Goal: Task Accomplishment & Management: Use online tool/utility

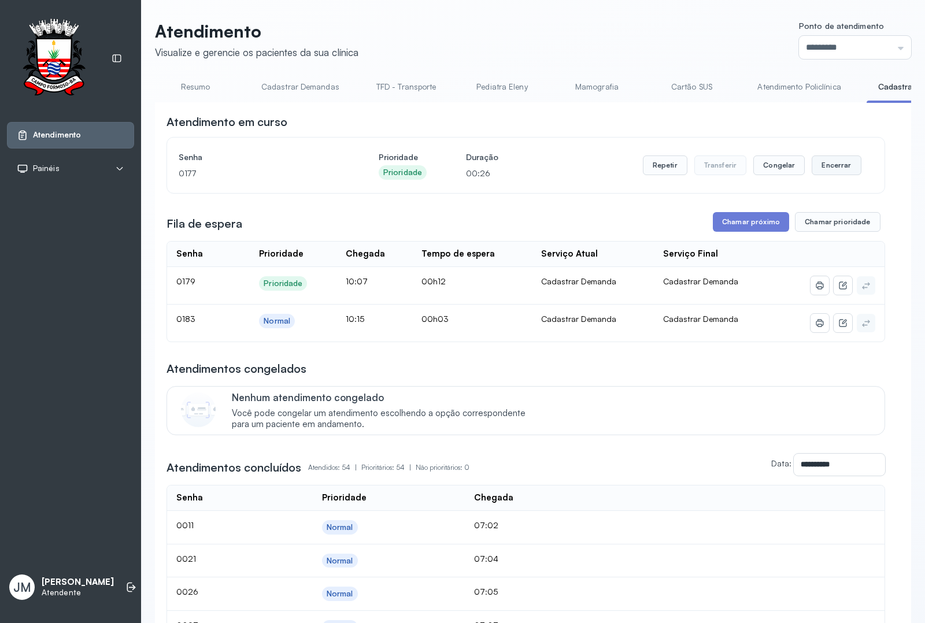
click at [828, 169] on button "Encerrar" at bounding box center [835, 165] width 49 height 20
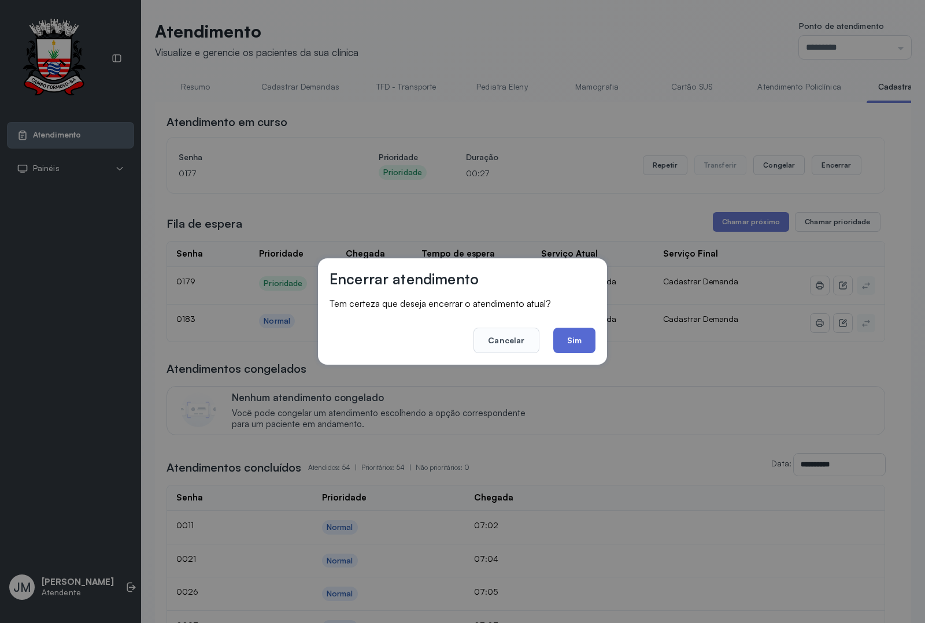
click at [572, 338] on button "Sim" at bounding box center [574, 340] width 42 height 25
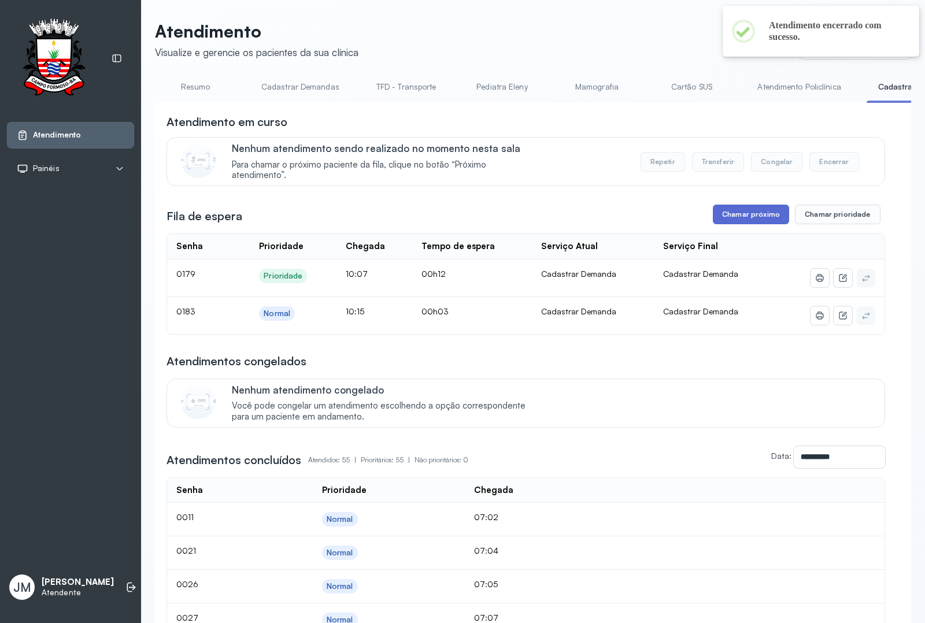
click at [747, 212] on button "Chamar próximo" at bounding box center [751, 215] width 76 height 20
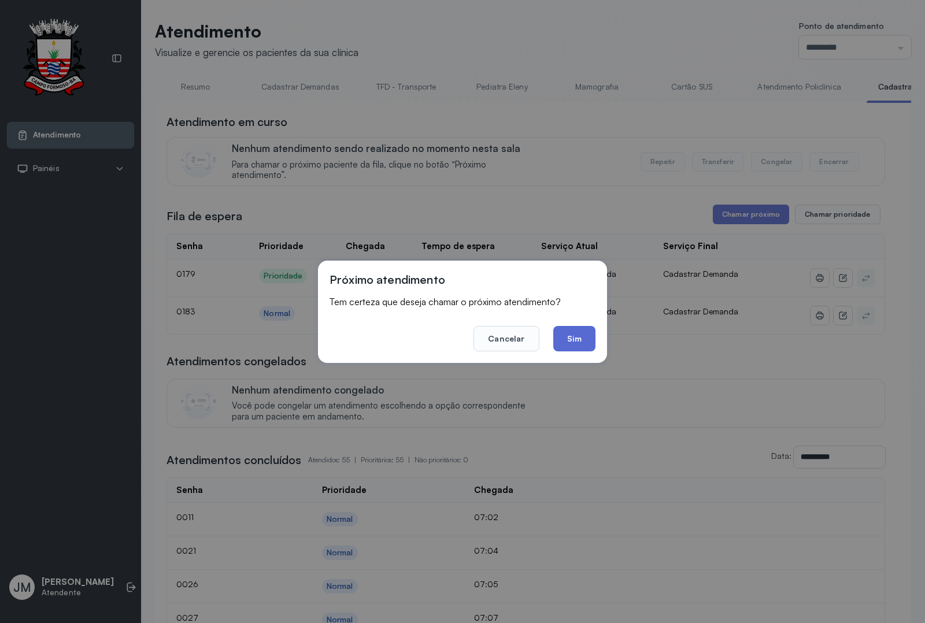
click at [578, 340] on button "Sim" at bounding box center [574, 338] width 42 height 25
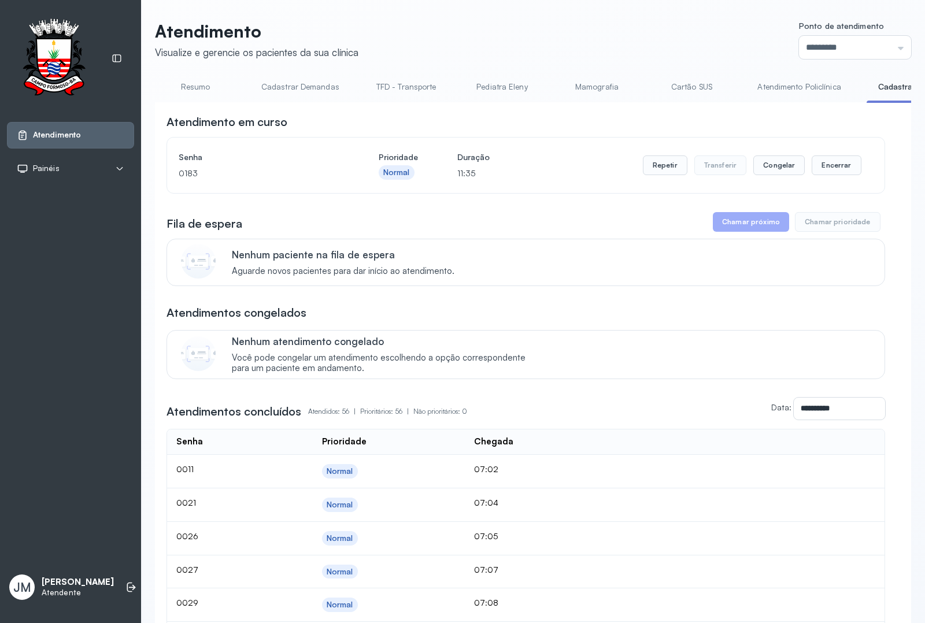
click at [186, 88] on link "Resumo" at bounding box center [195, 86] width 81 height 19
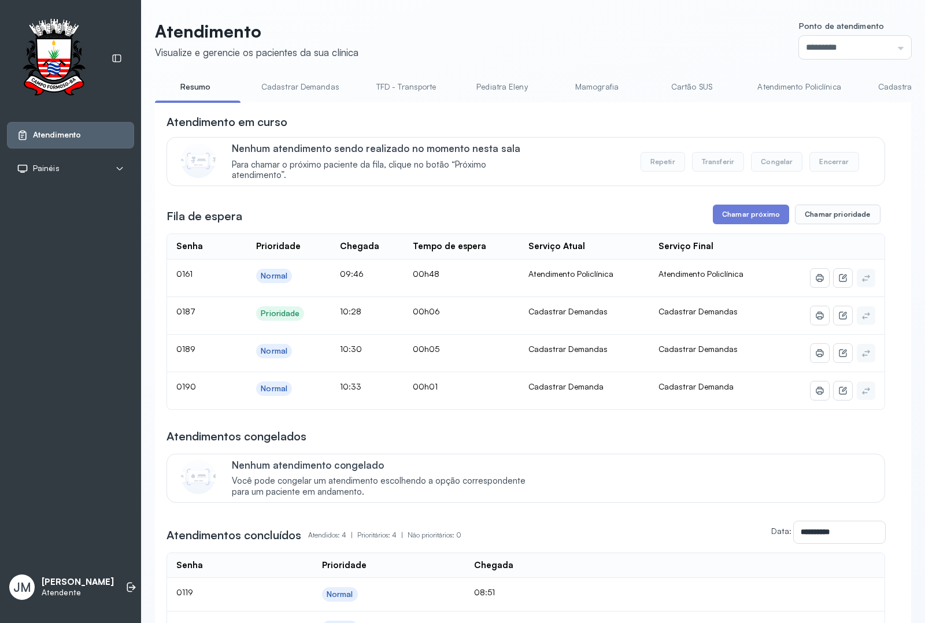
click at [885, 81] on link "Cadastrar Demanda" at bounding box center [914, 86] width 97 height 19
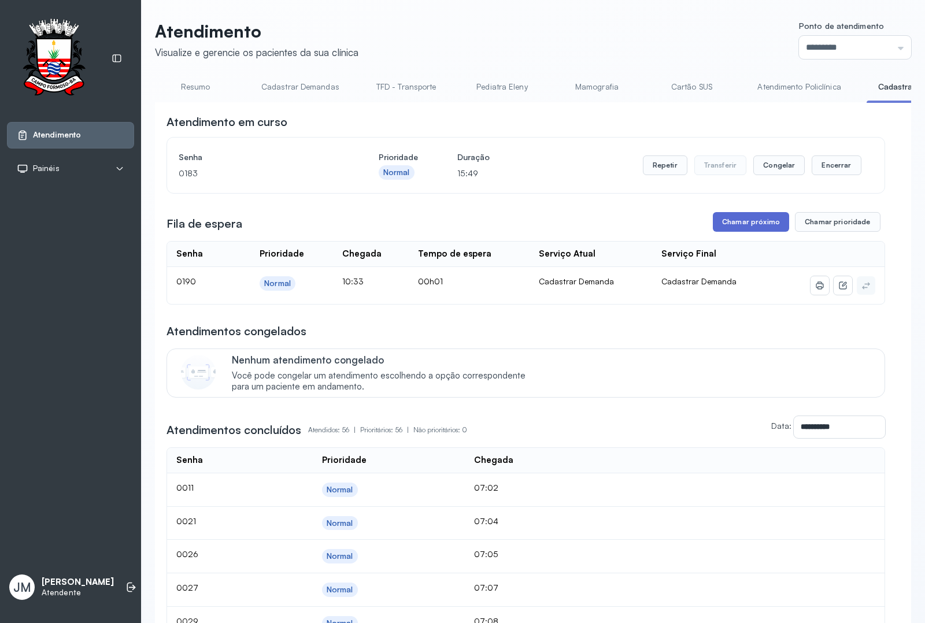
click at [741, 224] on button "Chamar próximo" at bounding box center [751, 222] width 76 height 20
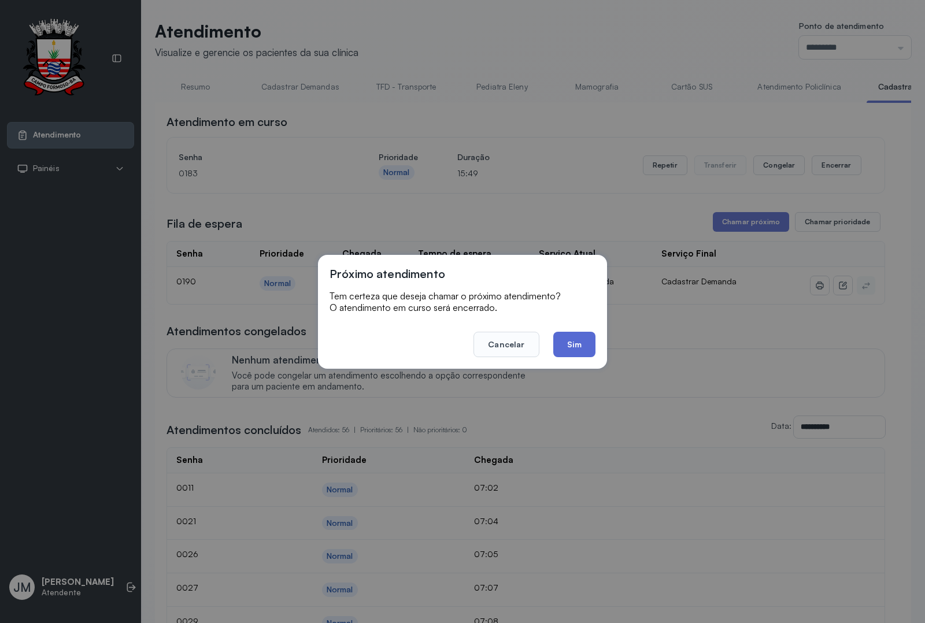
click at [567, 333] on button "Sim" at bounding box center [574, 344] width 42 height 25
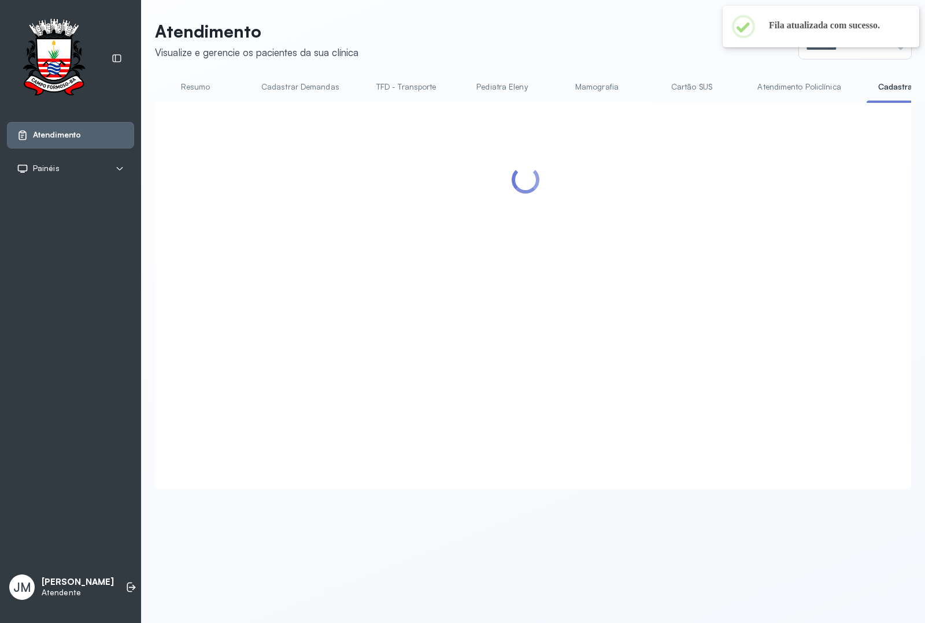
click at [309, 82] on link "Cadastrar Demandas" at bounding box center [300, 86] width 101 height 19
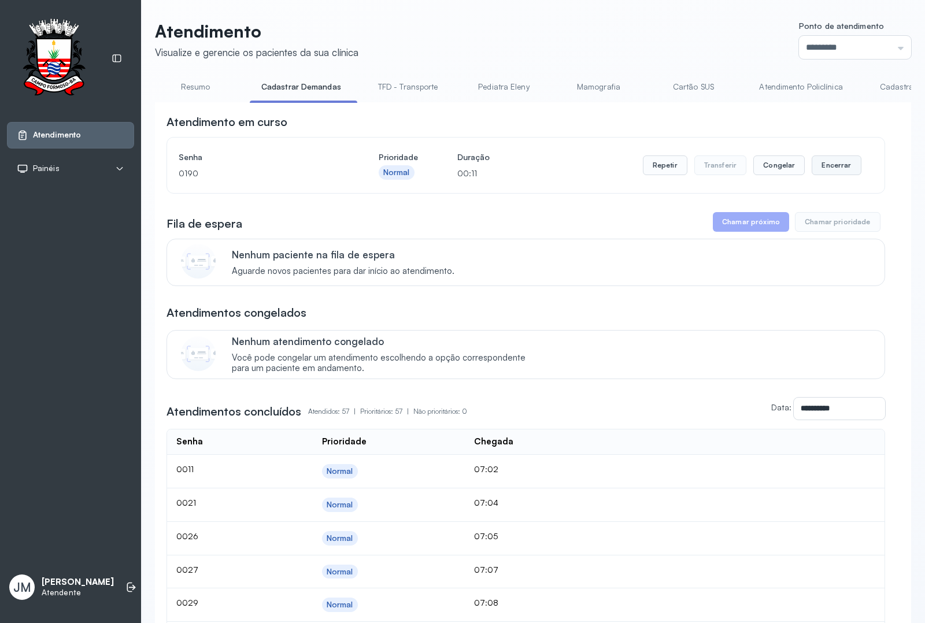
click at [833, 165] on button "Encerrar" at bounding box center [835, 165] width 49 height 20
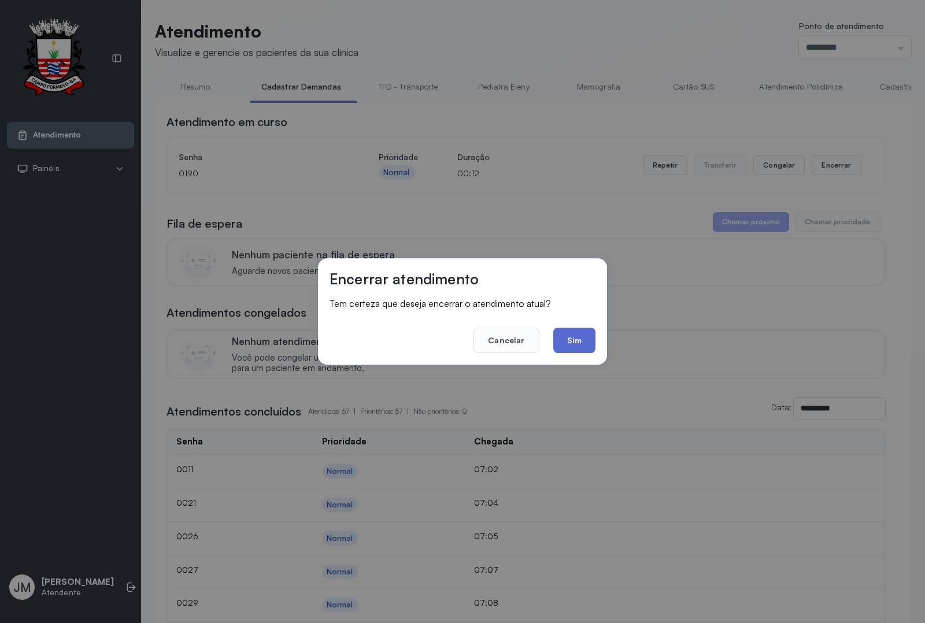
click at [577, 336] on button "Sim" at bounding box center [574, 340] width 42 height 25
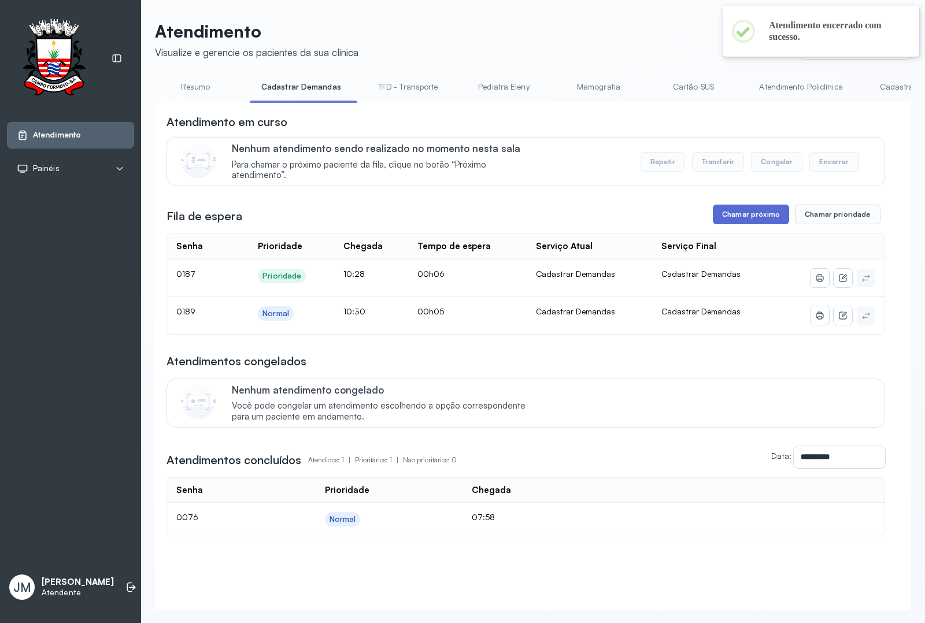
click at [755, 218] on button "Chamar próximo" at bounding box center [751, 215] width 76 height 20
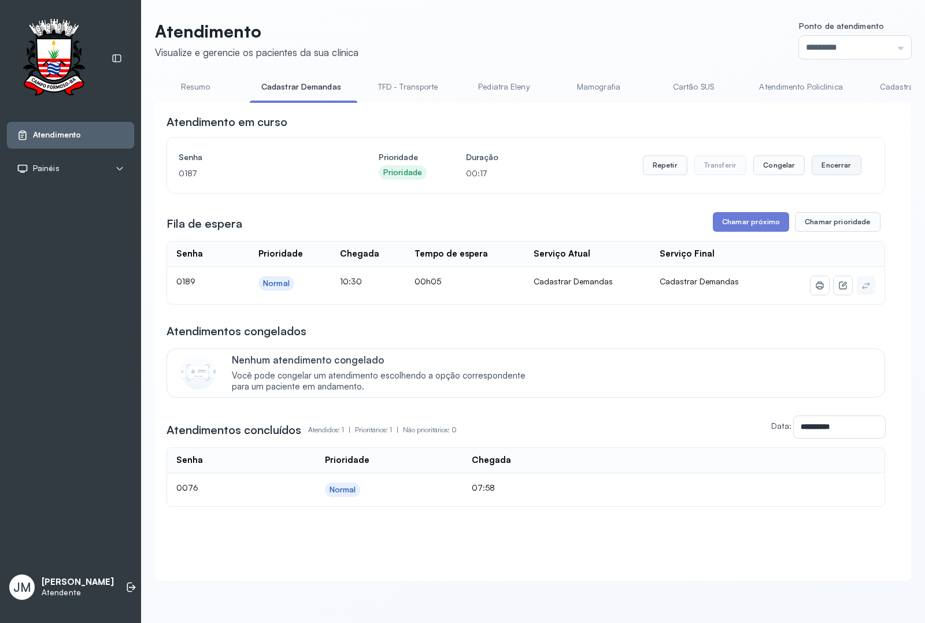
click at [833, 172] on button "Encerrar" at bounding box center [835, 165] width 49 height 20
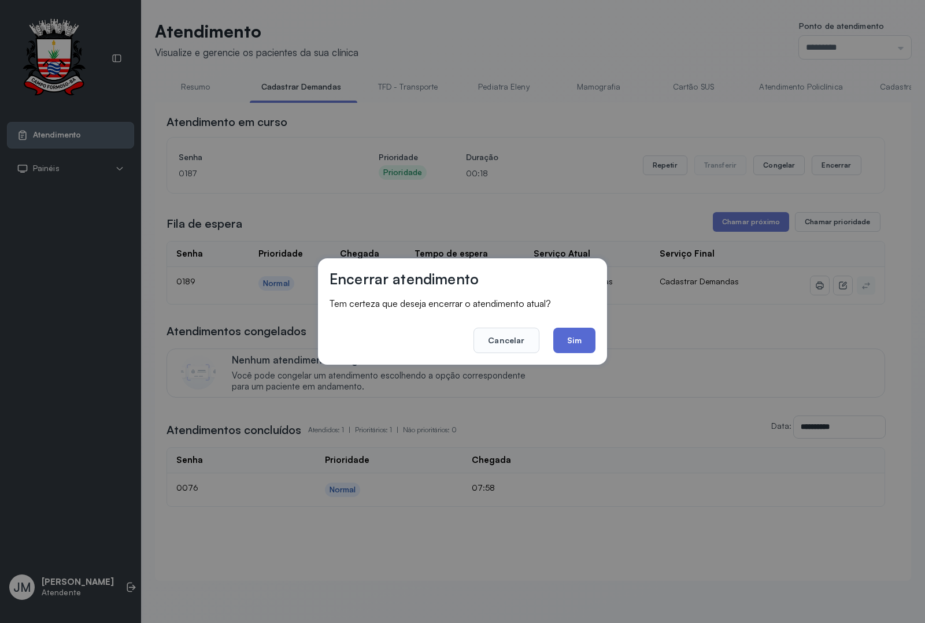
click at [581, 341] on button "Sim" at bounding box center [574, 340] width 42 height 25
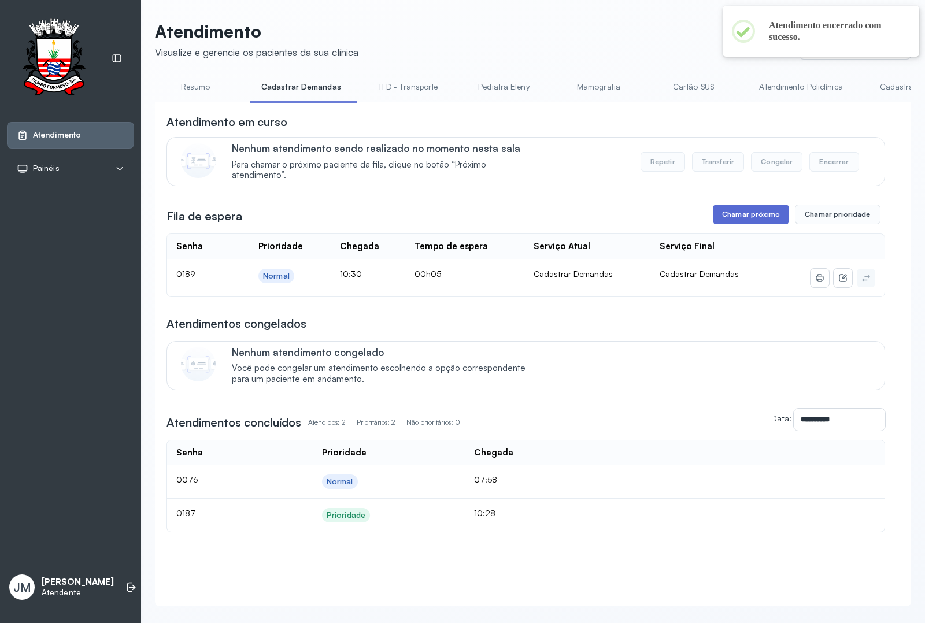
click at [746, 220] on button "Chamar próximo" at bounding box center [751, 215] width 76 height 20
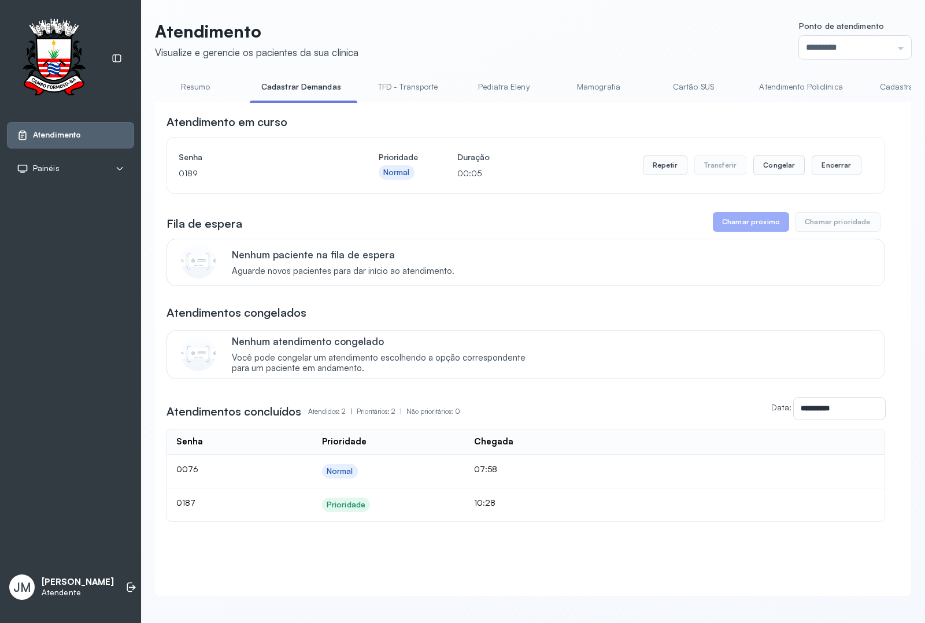
click at [451, 10] on div "Atendimento Visualize e gerencie os pacientes da sua clínica Ponto de atendimen…" at bounding box center [533, 314] width 784 height 628
